Goal: Find specific page/section: Find specific page/section

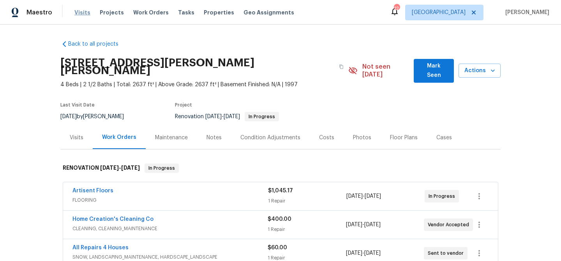
click at [79, 12] on span "Visits" at bounding box center [82, 13] width 16 height 8
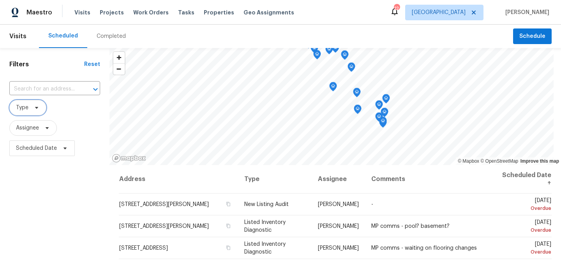
click at [39, 108] on span "Type" at bounding box center [27, 108] width 37 height 16
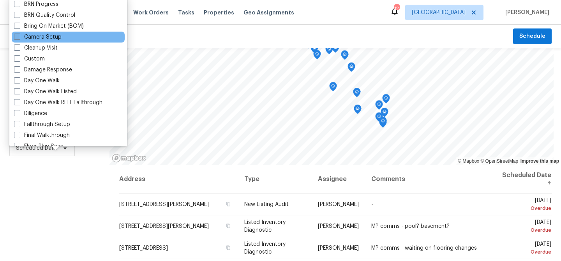
scroll to position [66, 0]
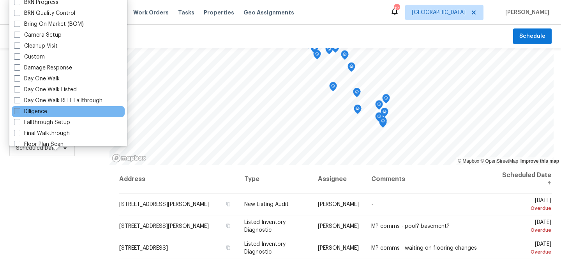
click at [18, 108] on span at bounding box center [17, 111] width 6 height 6
click at [18, 108] on input "Diligence" at bounding box center [16, 110] width 5 height 5
checkbox input "true"
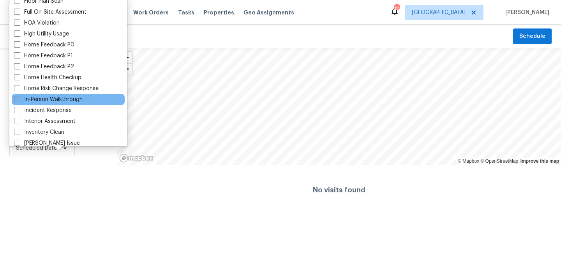
scroll to position [210, 0]
click at [17, 97] on span at bounding box center [17, 98] width 6 height 6
click at [17, 97] on input "In-Person Walkthrough" at bounding box center [16, 97] width 5 height 5
checkbox input "true"
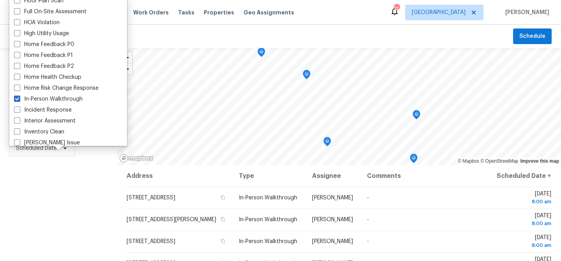
click at [60, 191] on div "Filters Reset ​ Diligence + 1 Assignee Scheduled Date" at bounding box center [58, 210] width 117 height 325
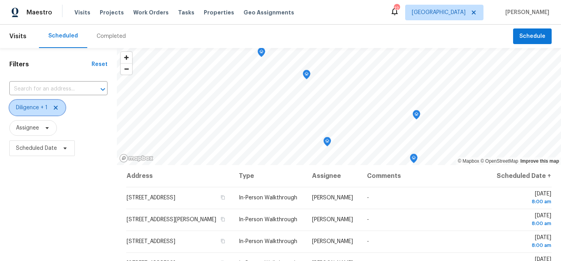
click at [55, 108] on icon at bounding box center [56, 108] width 4 height 4
